Goal: Information Seeking & Learning: Learn about a topic

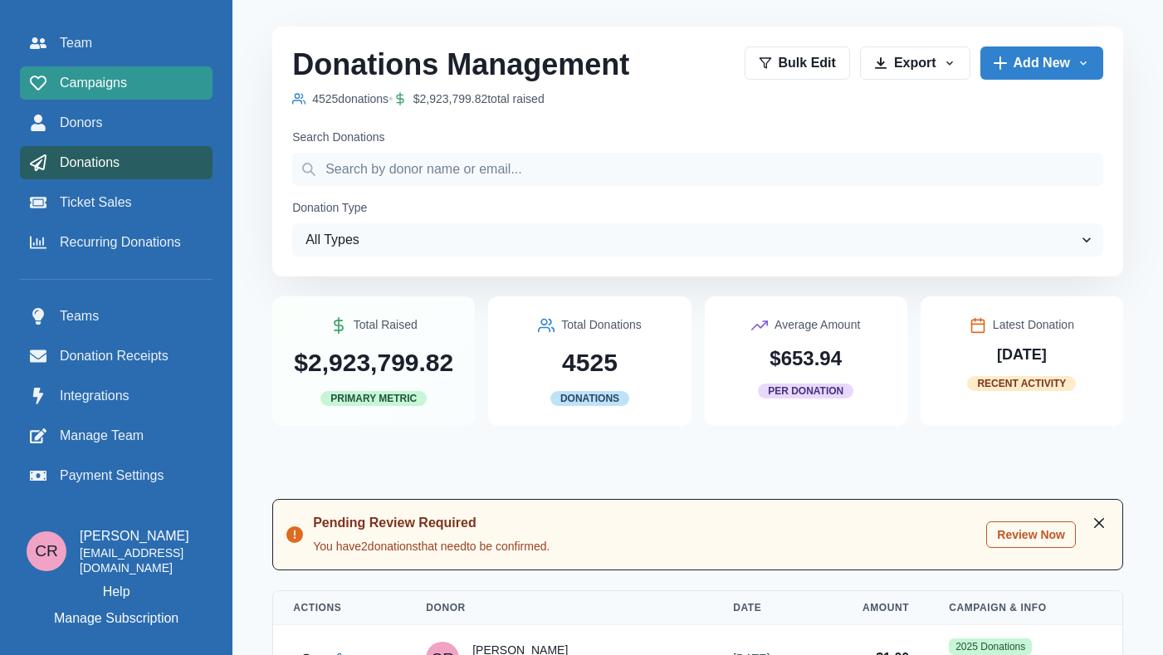
click at [113, 83] on span "Campaigns" at bounding box center [93, 83] width 67 height 20
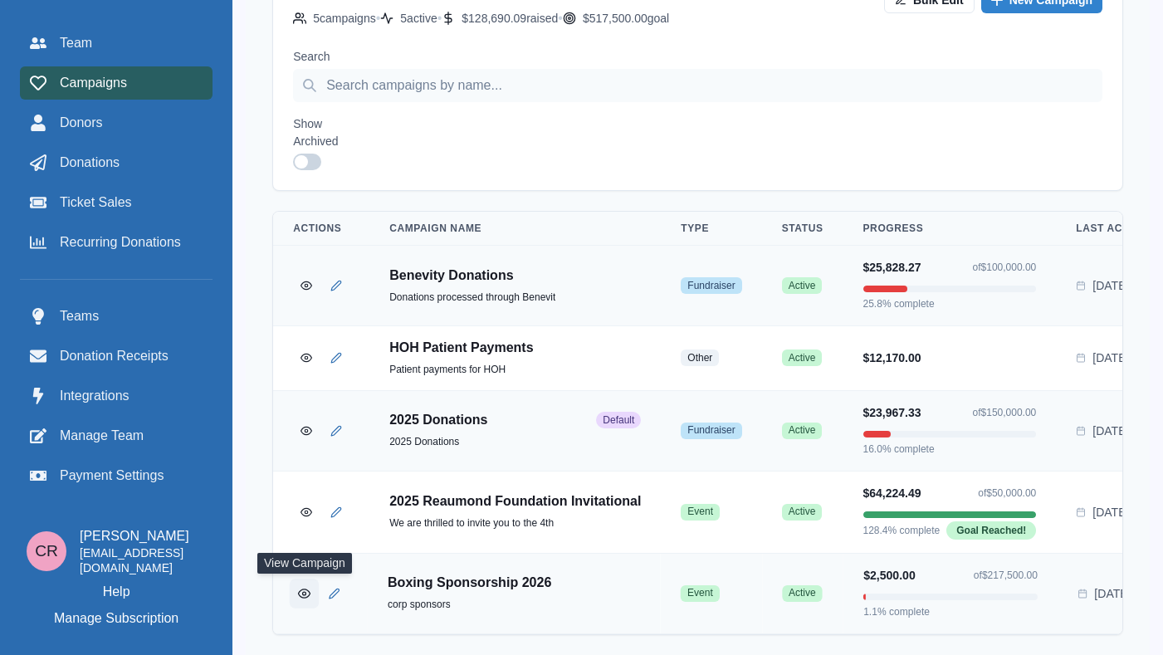
click at [294, 579] on button "View Campaign" at bounding box center [304, 593] width 29 height 29
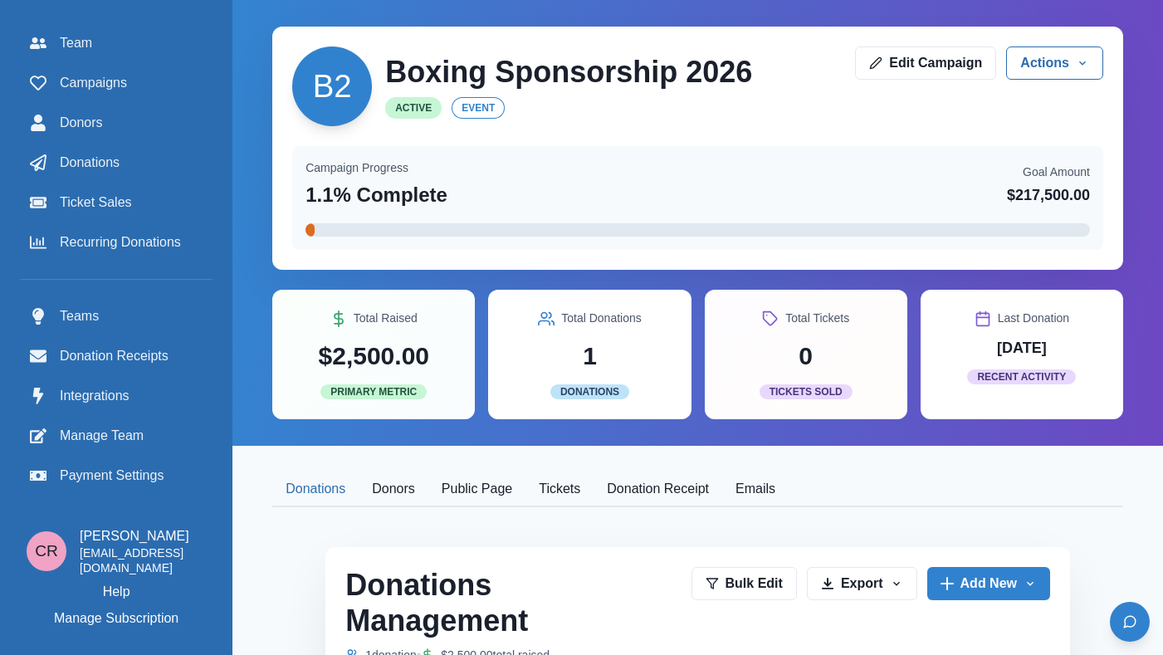
scroll to position [147, 0]
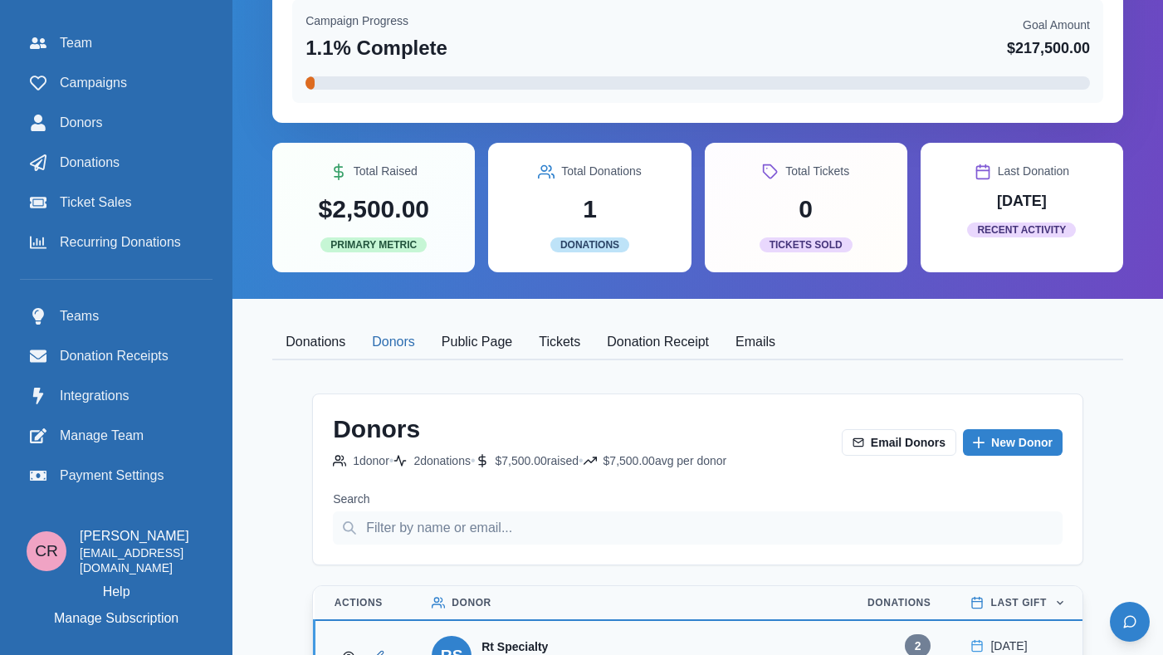
click at [374, 344] on button "Donors" at bounding box center [394, 342] width 70 height 35
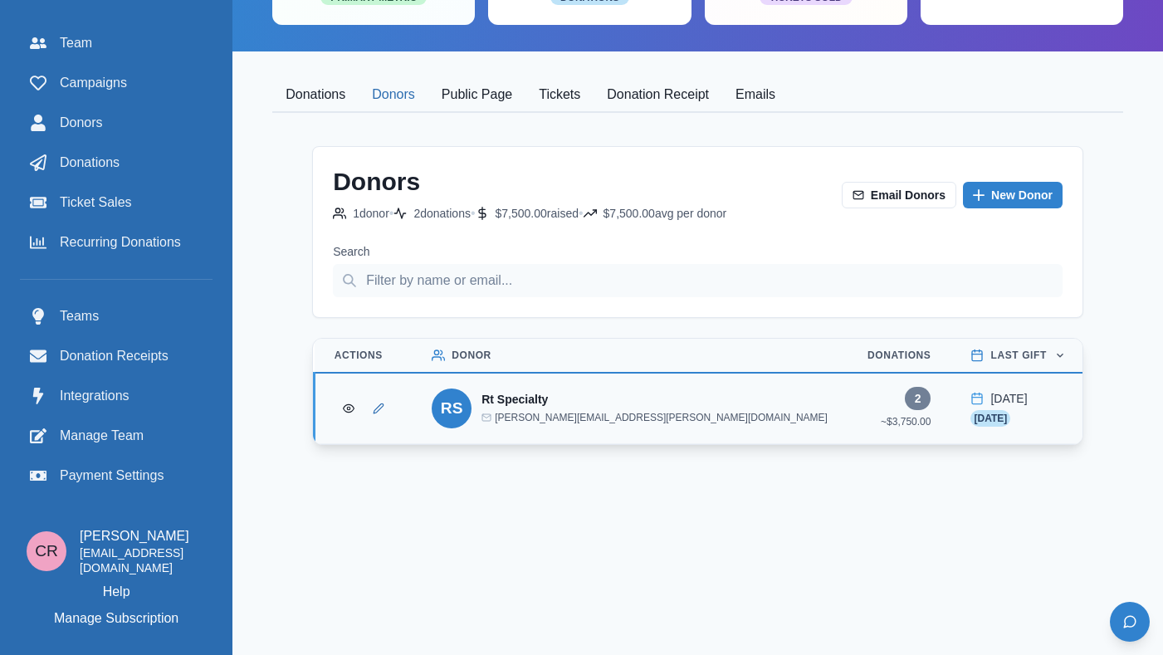
scroll to position [403, 0]
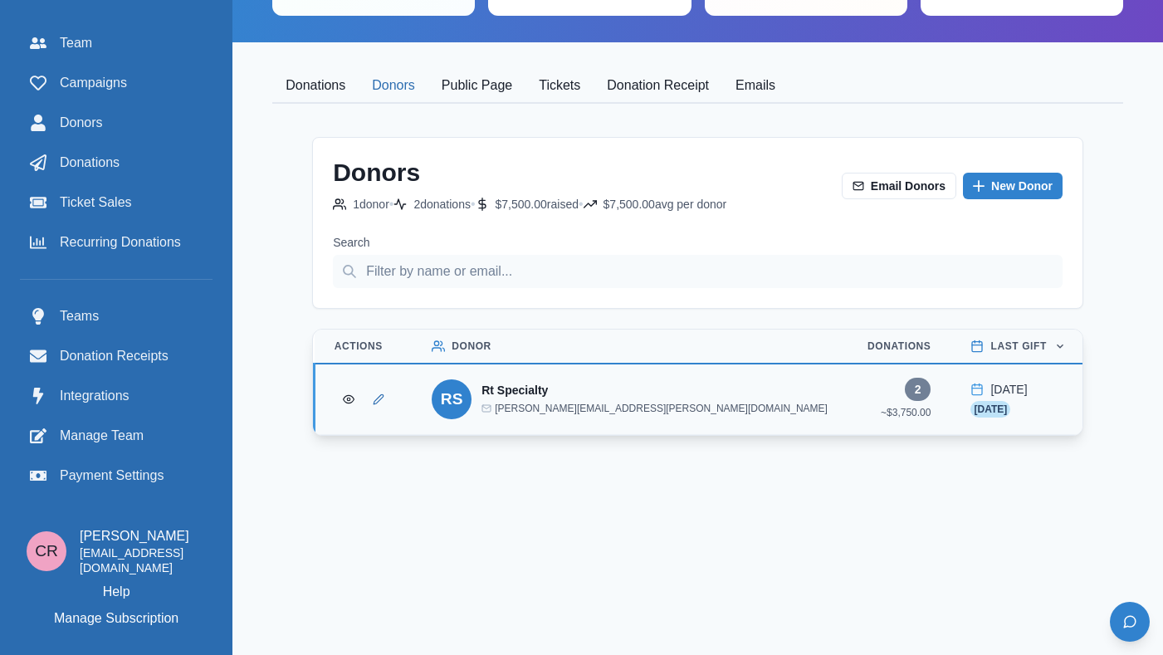
click at [564, 76] on button "Tickets" at bounding box center [559, 86] width 68 height 35
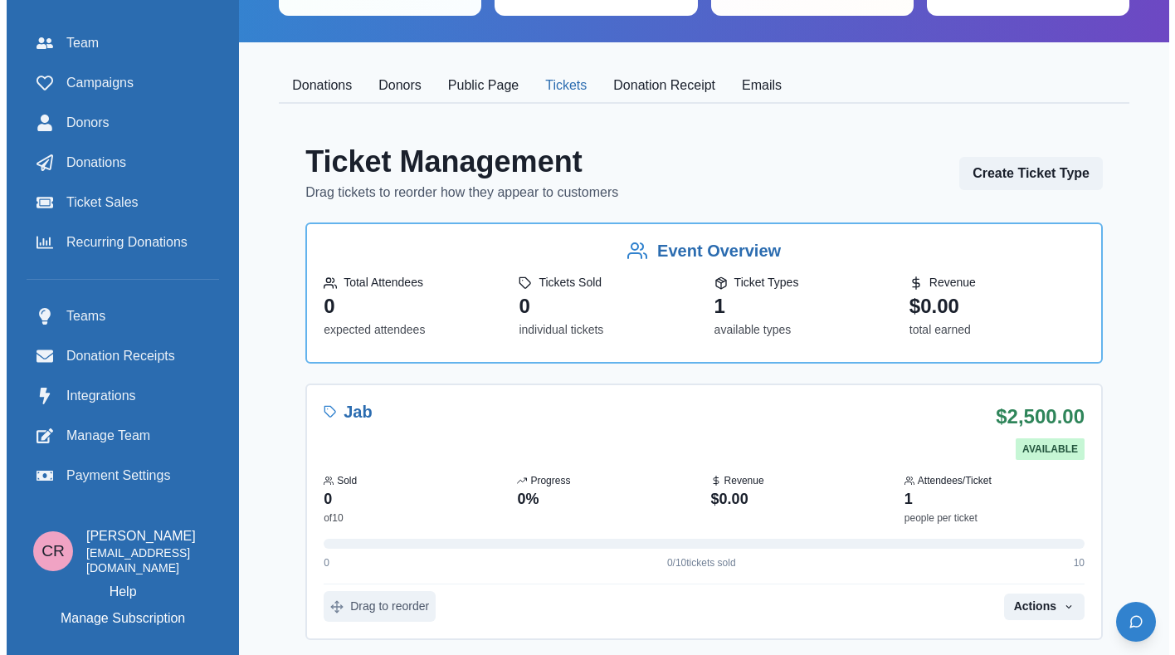
scroll to position [432, 0]
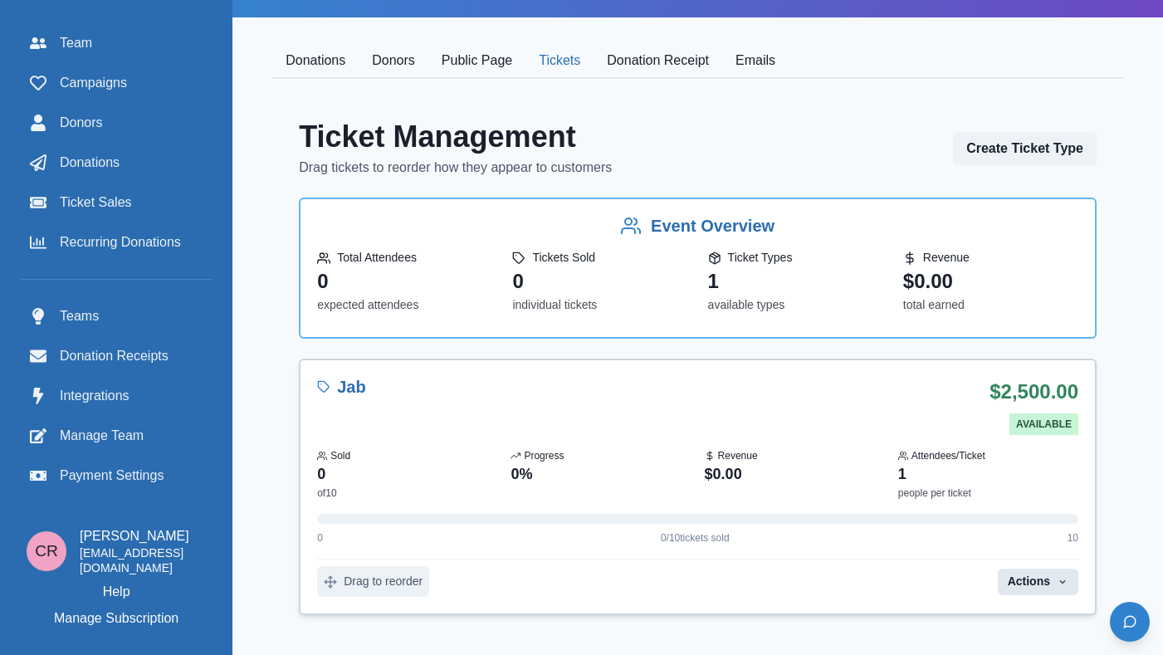
click at [1044, 587] on button "Actions" at bounding box center [1038, 582] width 81 height 27
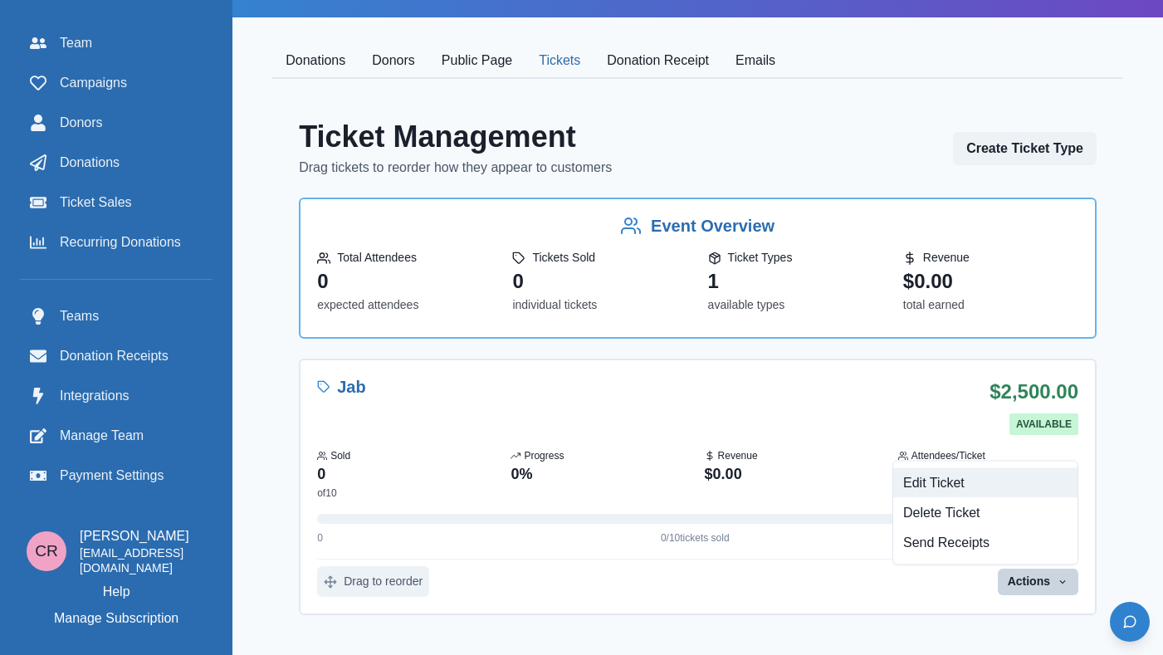
click at [960, 470] on button "Edit Ticket" at bounding box center [985, 483] width 184 height 30
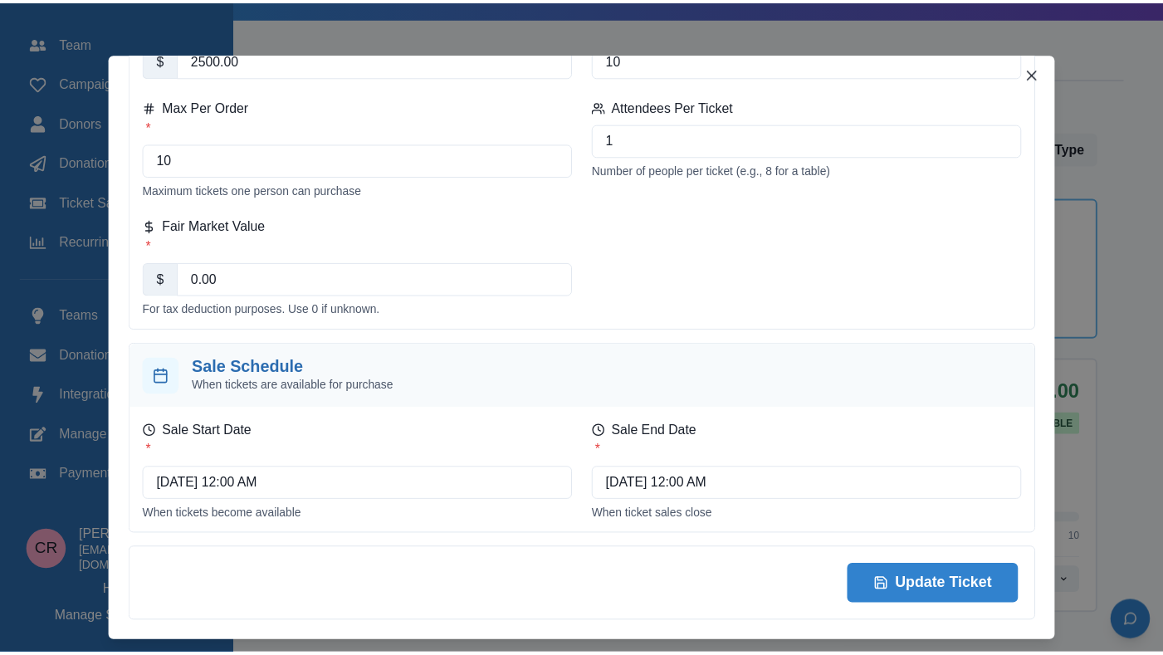
scroll to position [520, 0]
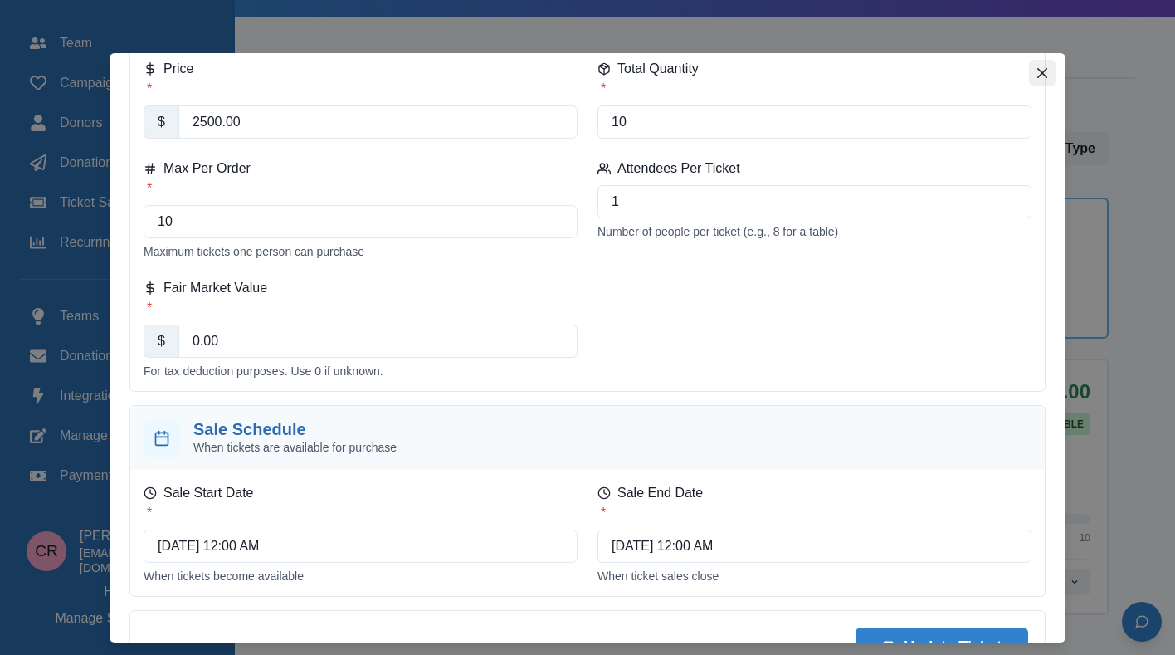
click at [1041, 74] on icon "Close" at bounding box center [1043, 73] width 10 height 10
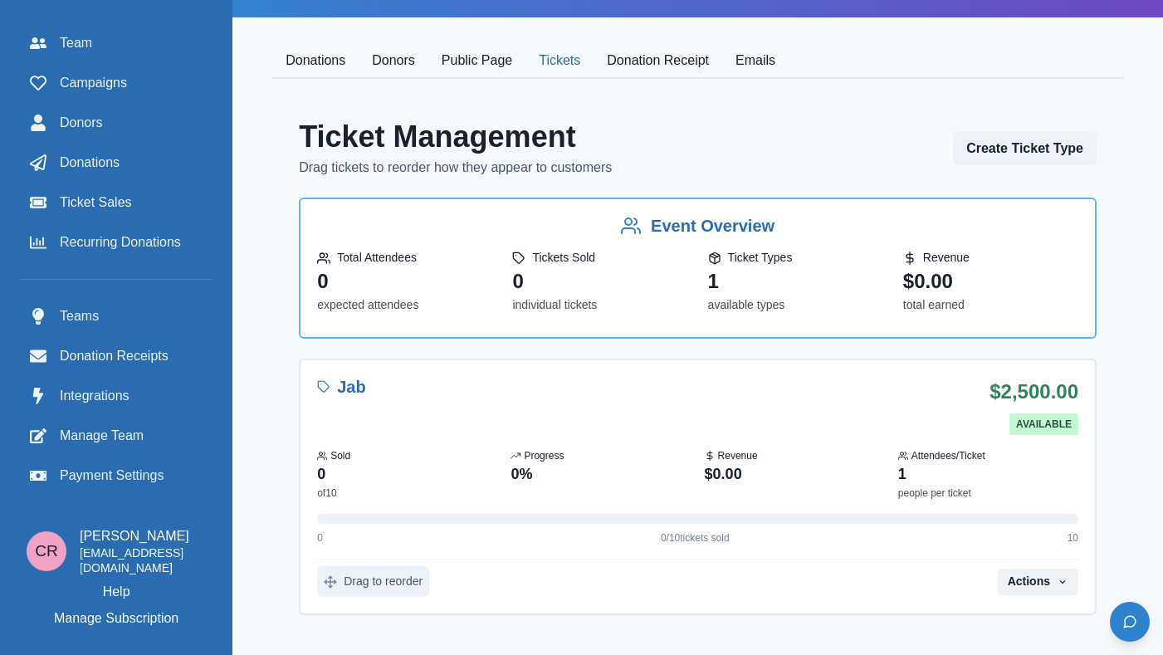
scroll to position [277, 0]
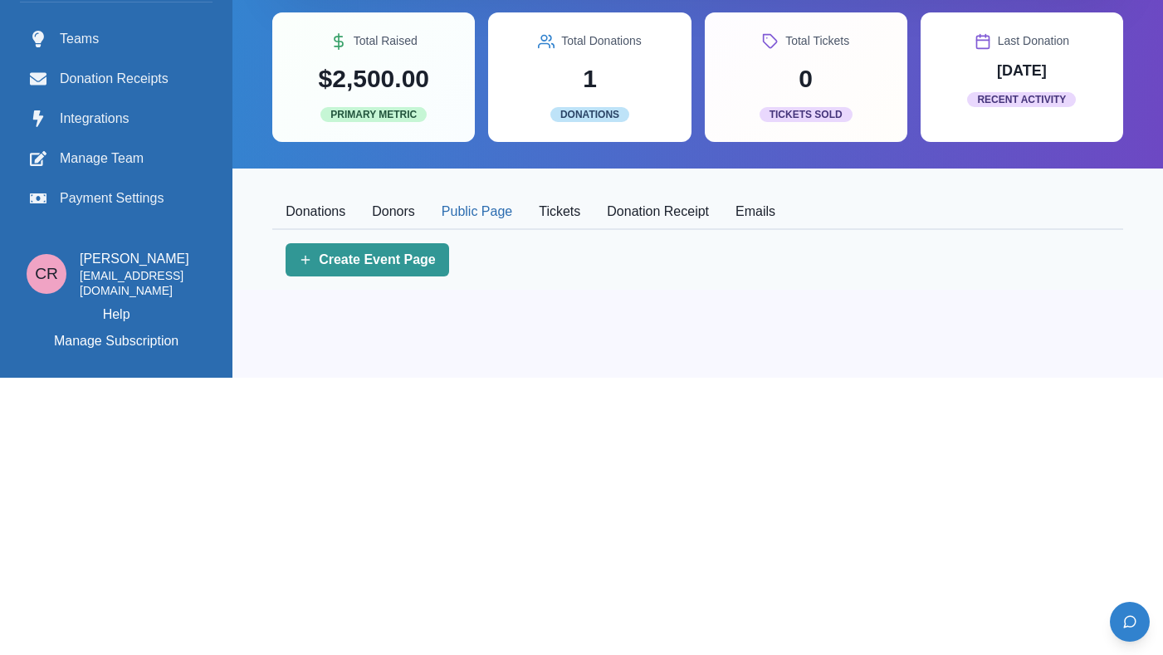
click at [473, 218] on button "Public Page" at bounding box center [476, 212] width 97 height 35
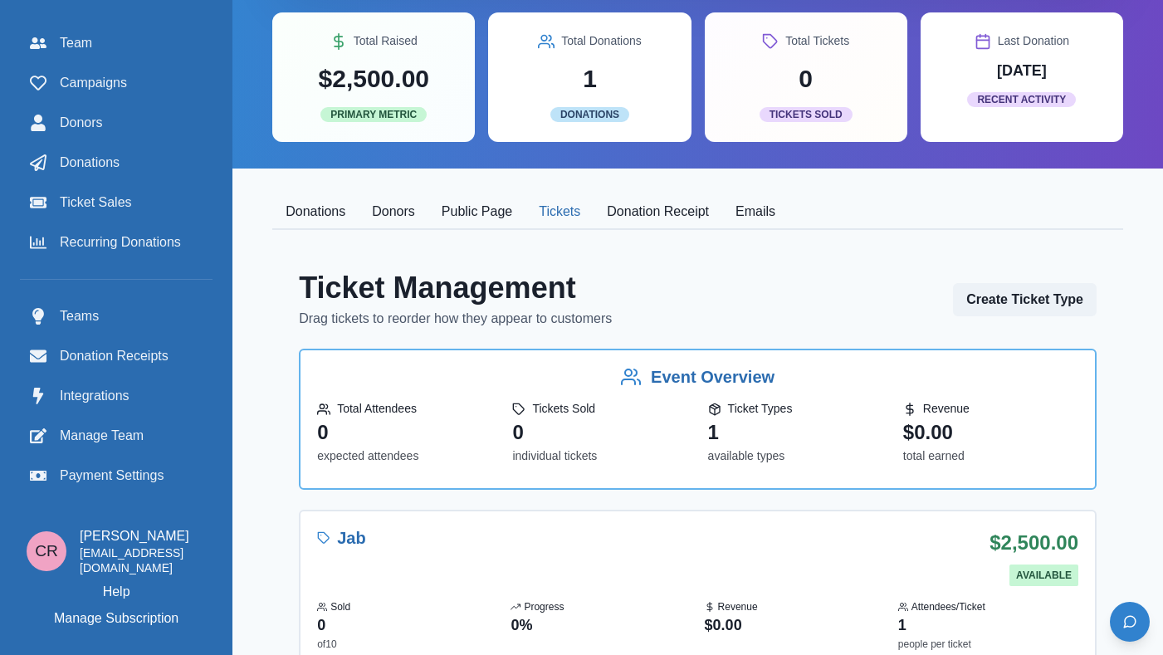
click at [559, 216] on button "Tickets" at bounding box center [559, 212] width 68 height 35
click at [469, 230] on button "Public Page" at bounding box center [476, 212] width 97 height 35
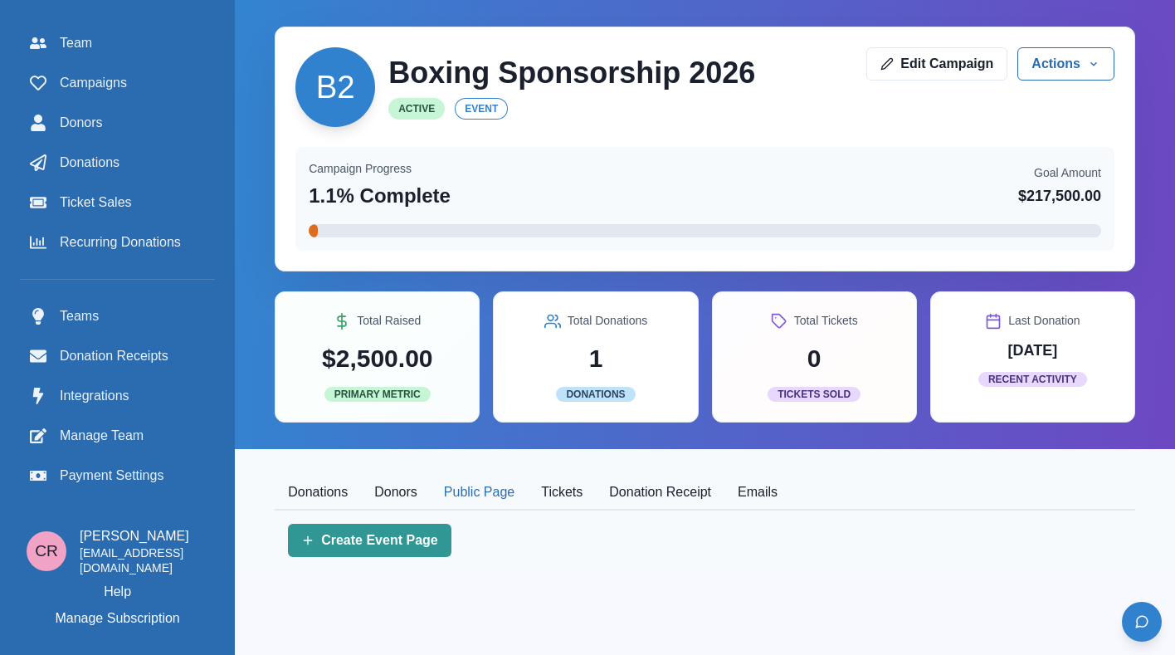
click at [466, 496] on button "Public Page" at bounding box center [479, 493] width 97 height 35
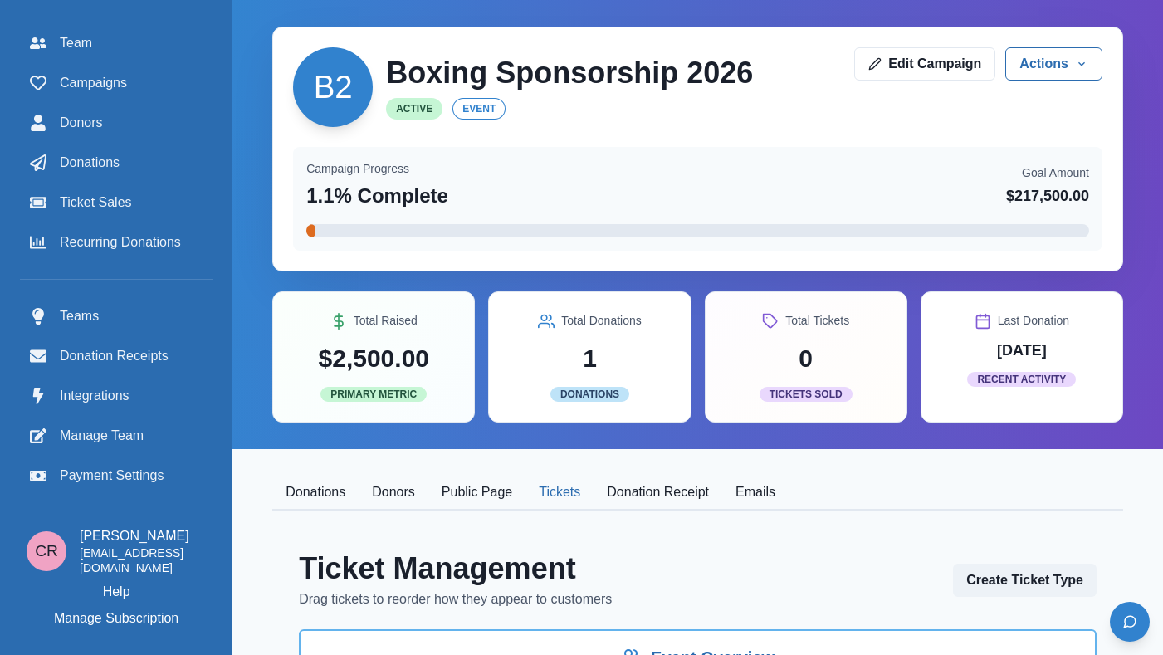
click at [535, 493] on button "Tickets" at bounding box center [559, 493] width 68 height 35
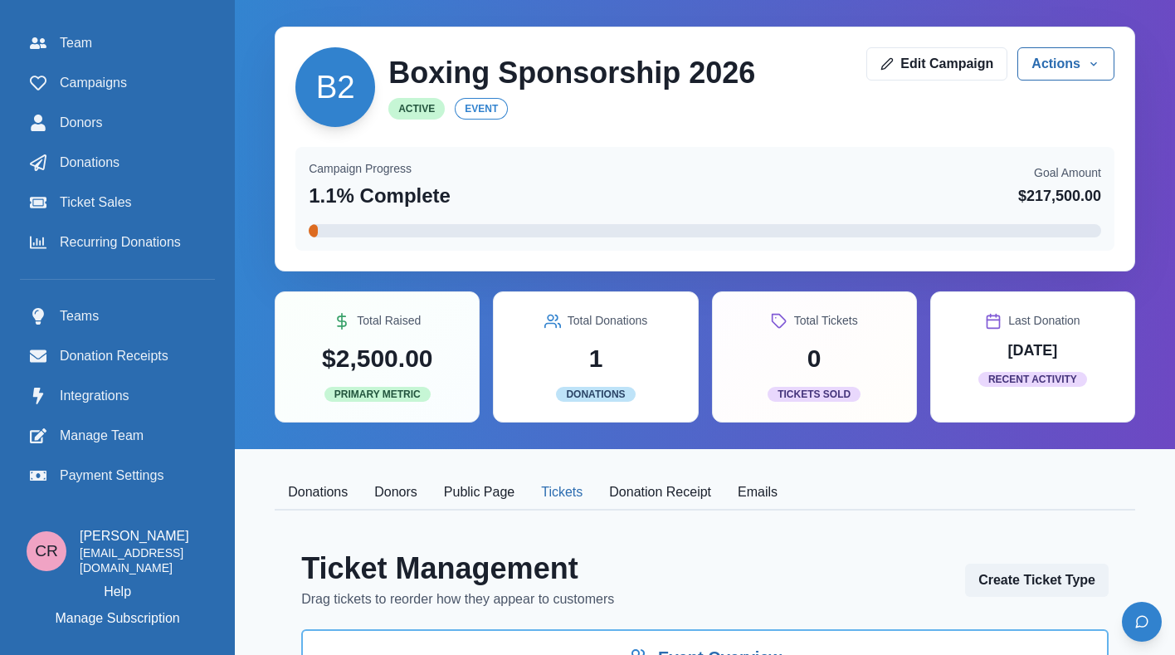
click at [452, 466] on div "B2 Boxing Sponsorship 2026 Active event Edit Campaign Actions Edit Duplicate Se…" at bounding box center [705, 543] width 941 height 1087
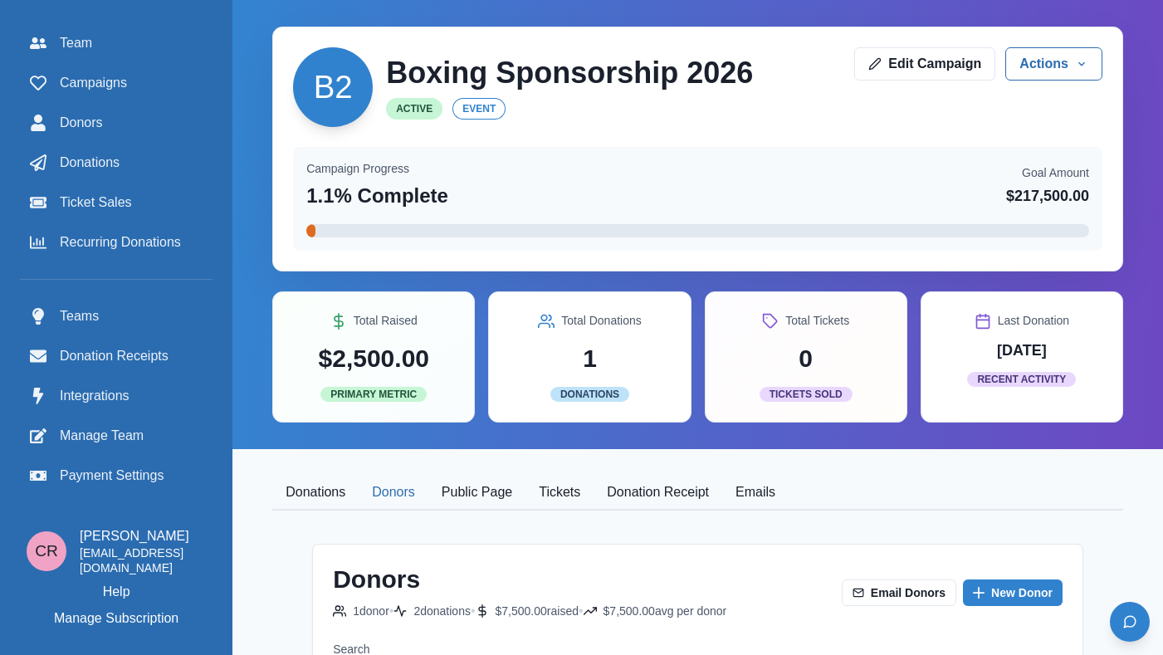
click at [395, 483] on button "Donors" at bounding box center [394, 493] width 70 height 35
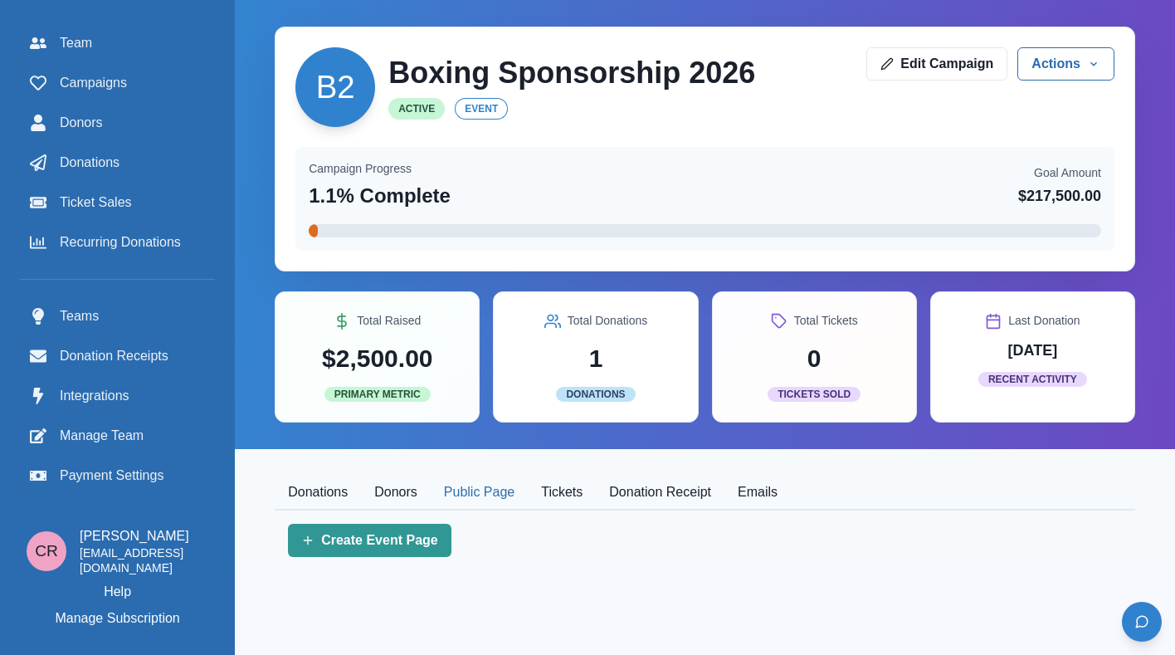
click at [463, 129] on div "B2 Boxing Sponsorship 2026 Active event Edit Campaign Actions Edit Duplicate Se…" at bounding box center [705, 285] width 941 height 570
click at [156, 90] on div "Campaigns" at bounding box center [117, 83] width 175 height 20
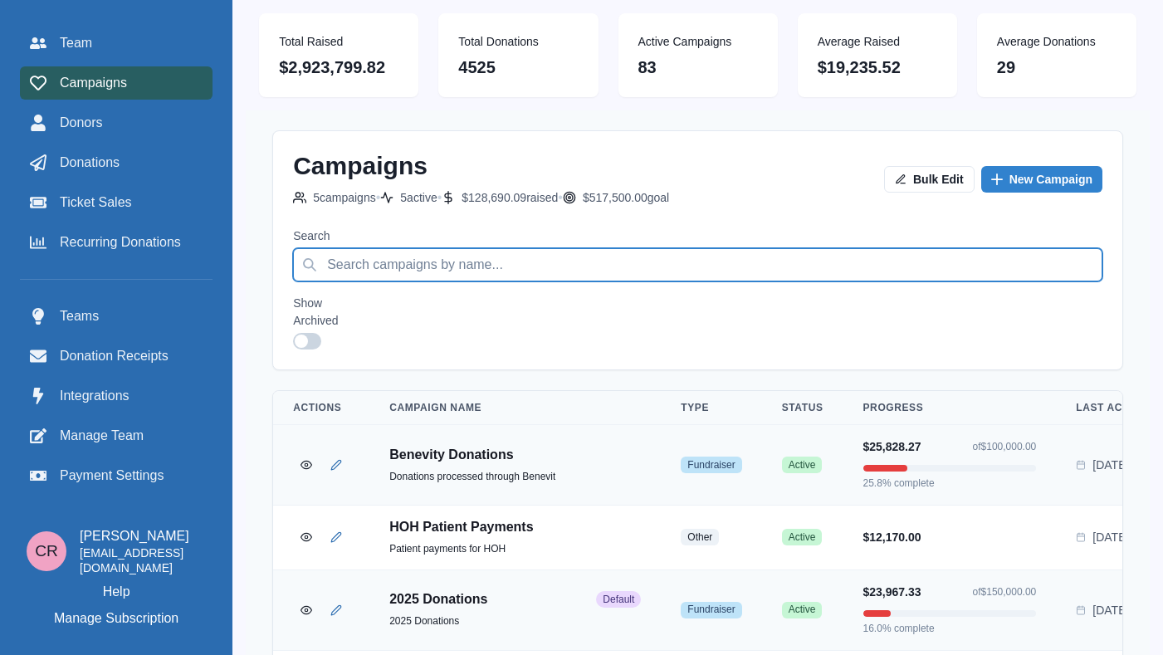
click at [622, 261] on input "Search" at bounding box center [697, 264] width 809 height 33
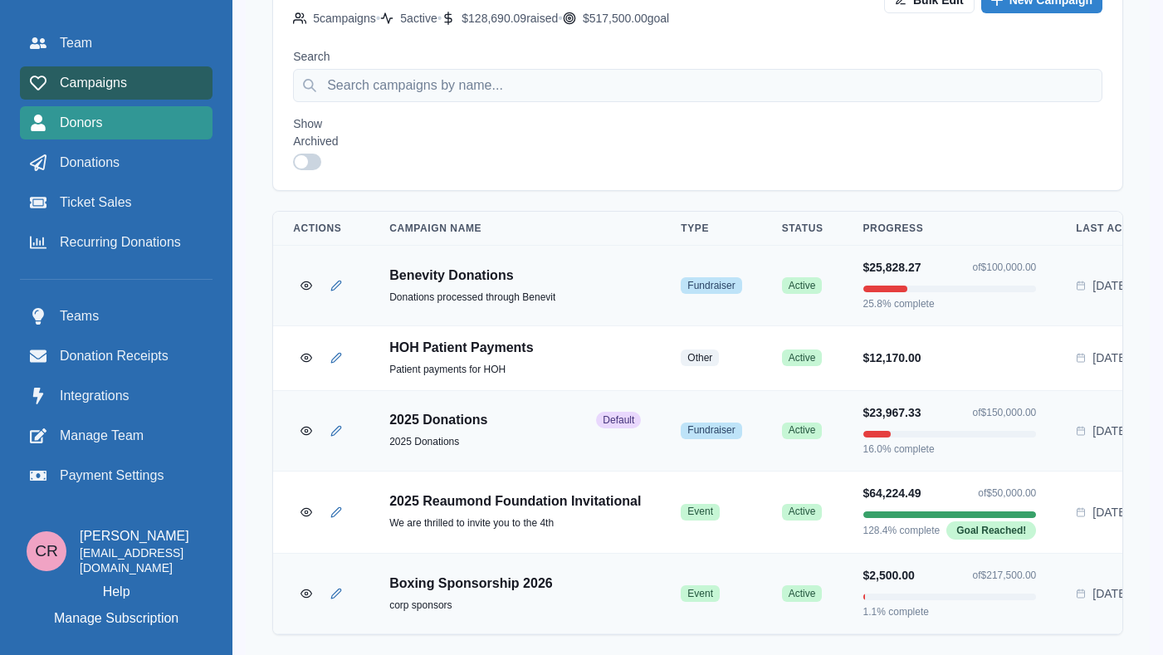
click at [143, 129] on div "Donors" at bounding box center [116, 123] width 173 height 20
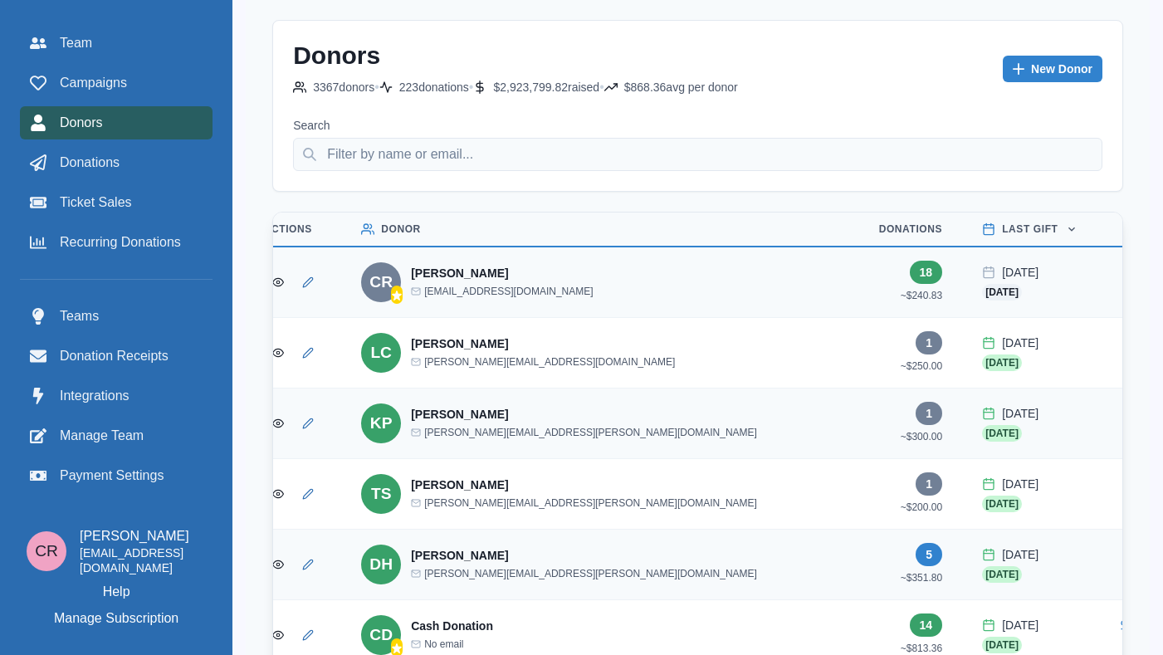
scroll to position [0, 31]
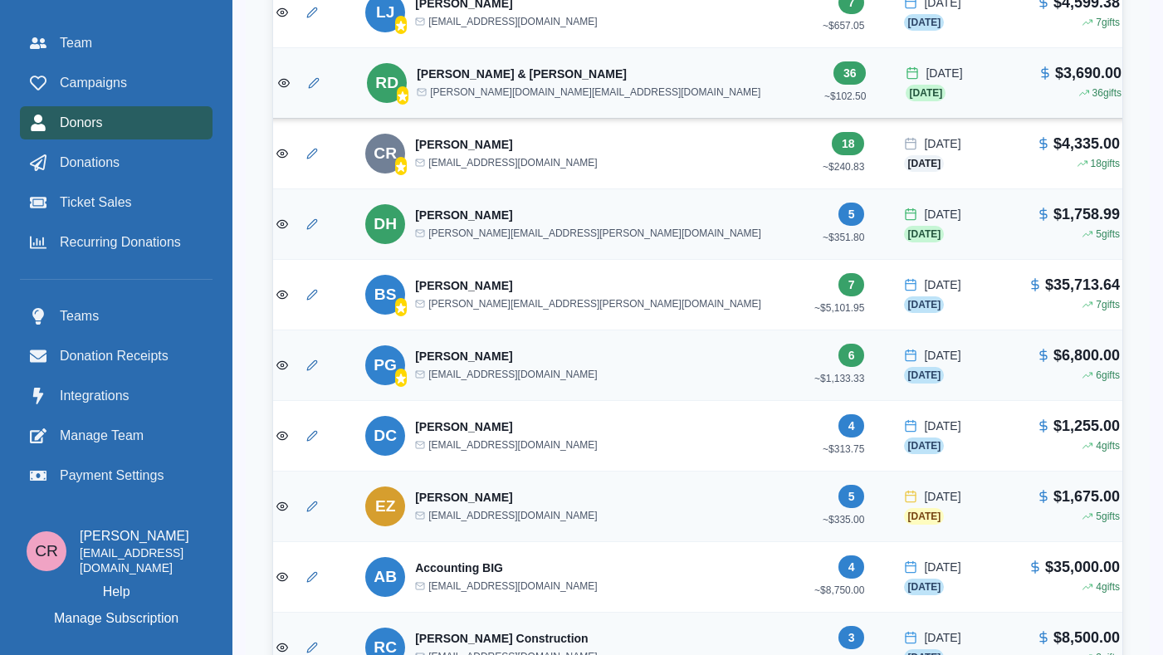
scroll to position [0, 0]
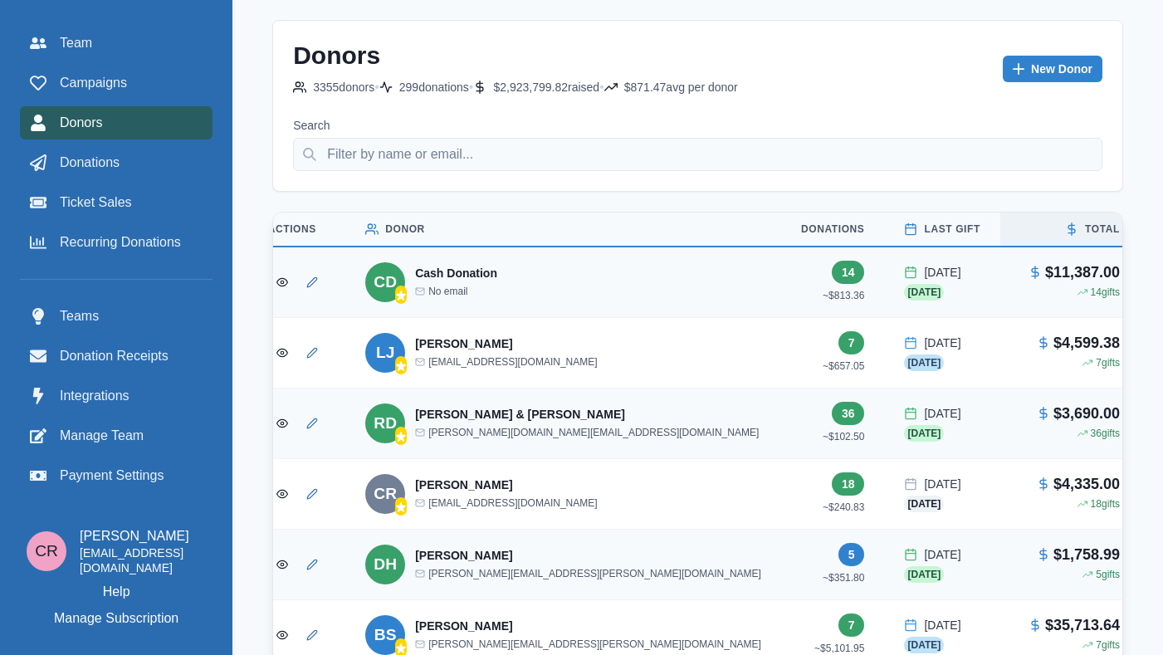
click at [1000, 221] on th "Total" at bounding box center [1069, 230] width 139 height 34
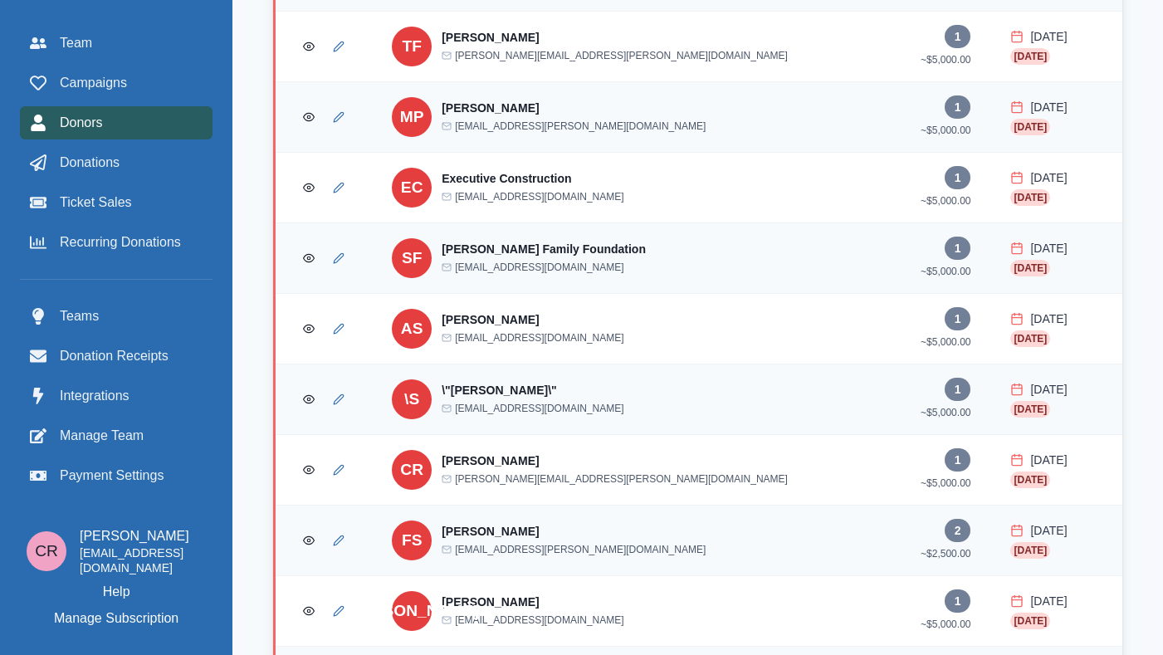
scroll to position [5079, 0]
